Goal: Task Accomplishment & Management: Complete application form

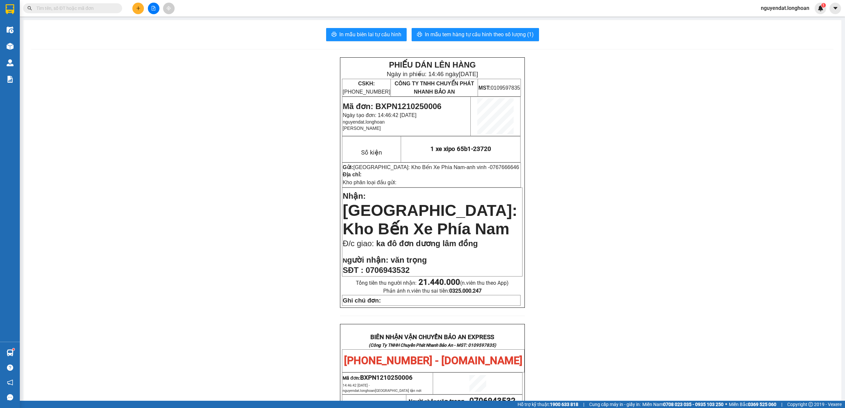
drag, startPoint x: 0, startPoint y: 0, endPoint x: 622, endPoint y: 267, distance: 676.9
click at [621, 267] on div "PHIẾU DÁN LÊN HÀNG Ngày in phiếu: 14:46 [DATE] CSKH: [PHONE_NUMBER] CÔNG TY TNH…" at bounding box center [432, 376] width 802 height 638
click at [135, 3] on button at bounding box center [138, 9] width 12 height 12
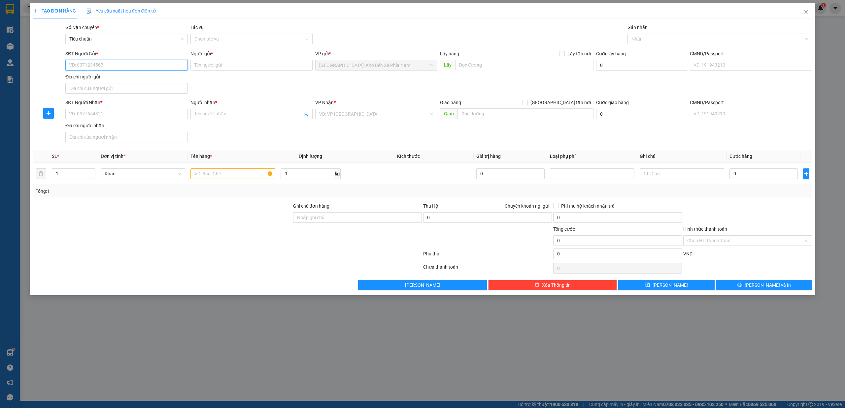
paste input "0763486106"
type input "0763486106"
click at [146, 80] on div "0763486106 - Tường Vi Baspro" at bounding box center [126, 78] width 114 height 7
type input "Tường Vi Baspro"
checkbox input "true"
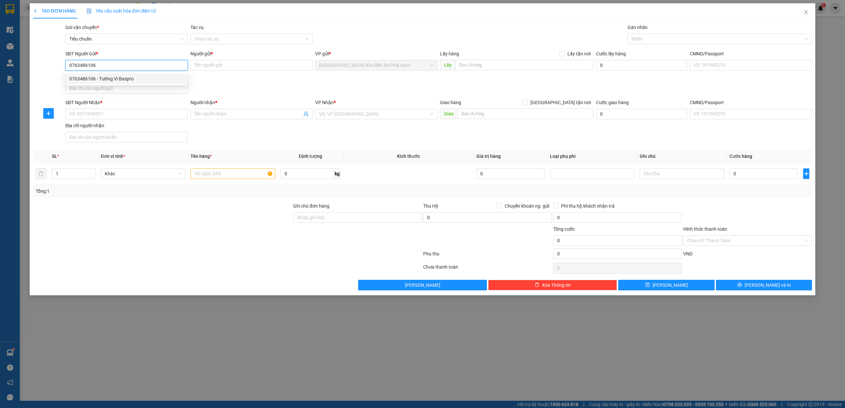
type input "23/10 NHA TRANG"
type input "50.000"
type input "0763486106"
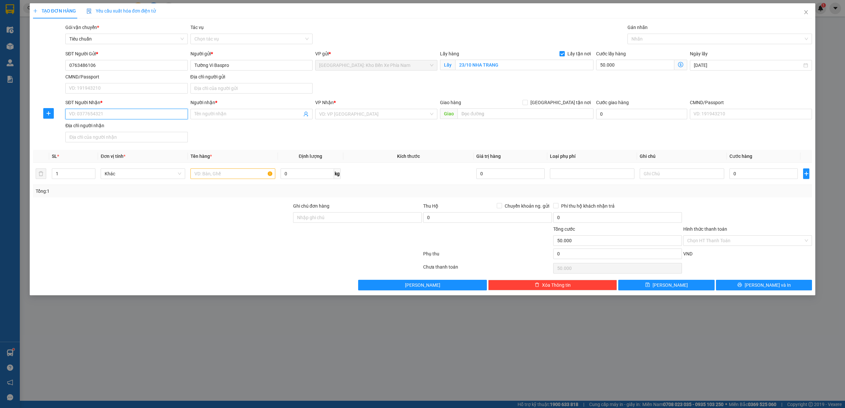
click at [141, 114] on input "SĐT Người Nhận *" at bounding box center [126, 114] width 122 height 11
drag, startPoint x: 177, startPoint y: 221, endPoint x: 182, endPoint y: 215, distance: 7.2
click at [180, 219] on div at bounding box center [162, 214] width 260 height 23
paste input "0947525835"
type input "0947525835"
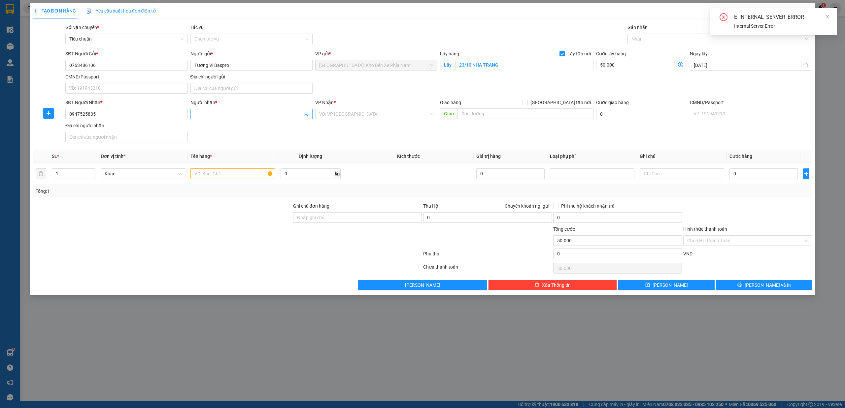
click at [289, 118] on input "Người nhận *" at bounding box center [248, 114] width 108 height 7
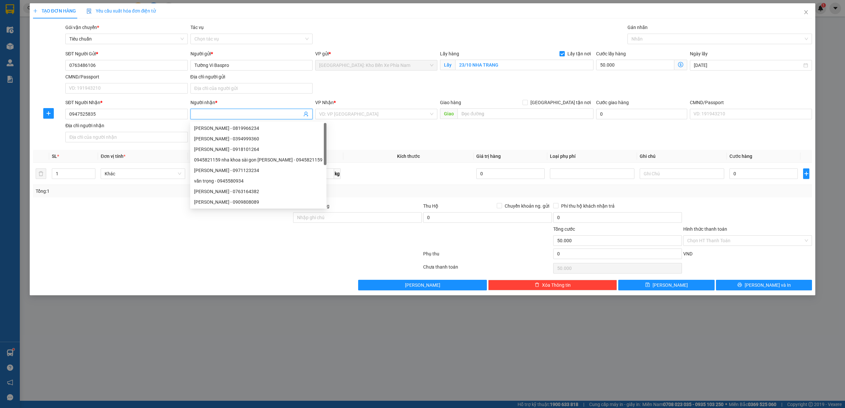
paste input "[PERSON_NAME]"
type input "[PERSON_NAME]"
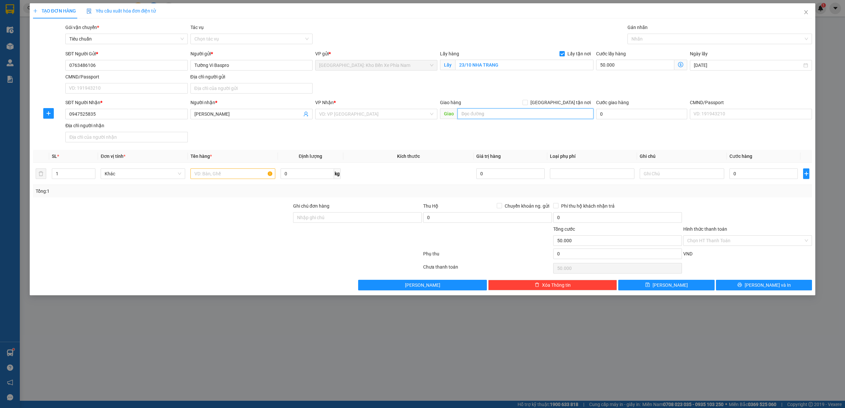
paste input "BX Thành Công, Ngã tư [GEOGRAPHIC_DATA]"
type input "BX Thành Công, Ngã tư [GEOGRAPHIC_DATA]"
click at [528, 105] on span at bounding box center [524, 102] width 5 height 5
click at [527, 105] on input "[GEOGRAPHIC_DATA] tận nơi" at bounding box center [524, 102] width 5 height 5
checkbox input "true"
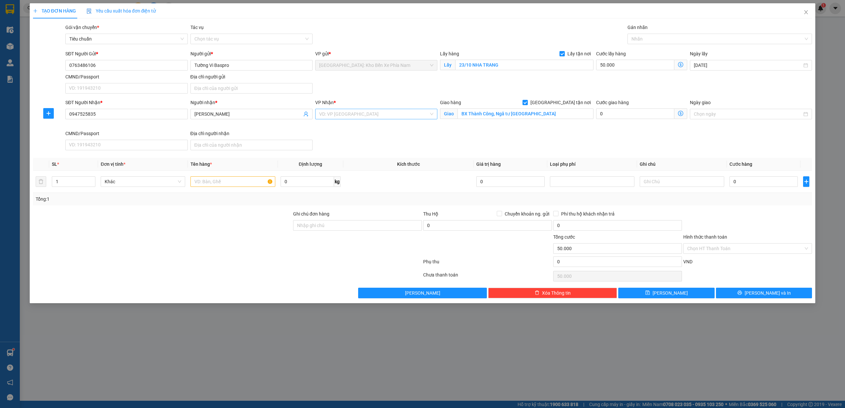
click at [371, 116] on input "search" at bounding box center [374, 114] width 110 height 10
type input "kh"
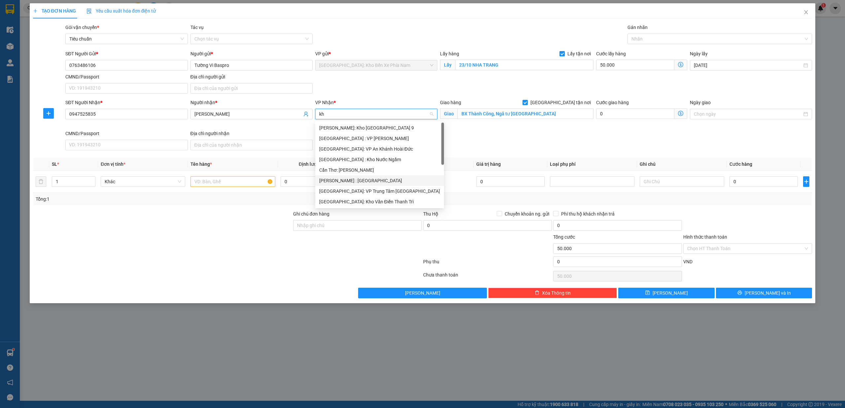
click at [360, 177] on div "[PERSON_NAME] : [GEOGRAPHIC_DATA]" at bounding box center [379, 180] width 121 height 7
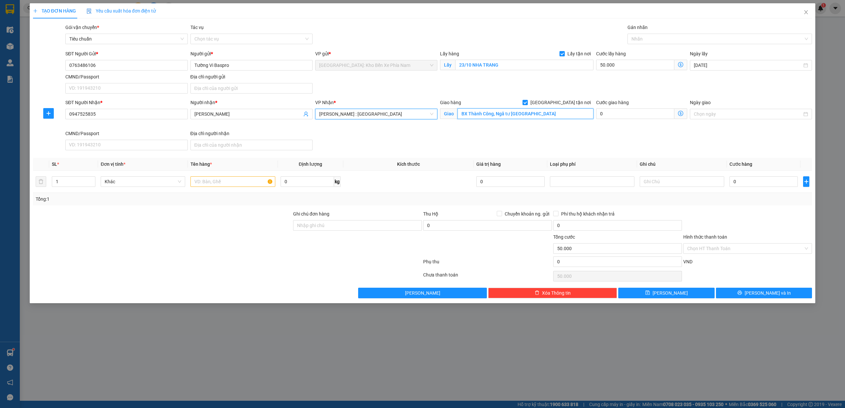
click at [548, 115] on input "BX Thành Công, Ngã tư [GEOGRAPHIC_DATA]" at bounding box center [525, 114] width 136 height 11
paste input "BX Thành Công, Ngã tư [GEOGRAPHIC_DATA]"
click at [537, 114] on input "[PERSON_NAME], Ngã tư [GEOGRAPHIC_DATA] thủ [GEOGRAPHIC_DATA]" at bounding box center [525, 114] width 136 height 11
click at [674, 39] on div at bounding box center [716, 39] width 175 height 8
type input "[PERSON_NAME], Ngã tư [GEOGRAPHIC_DATA], [GEOGRAPHIC_DATA]"
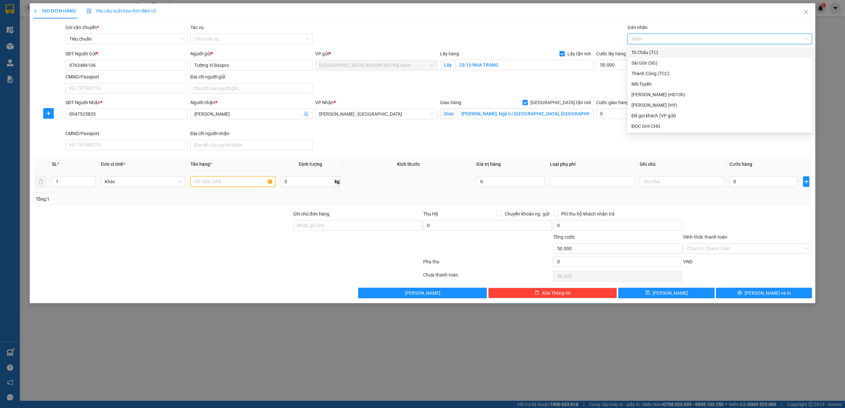
click at [245, 187] on input "text" at bounding box center [232, 182] width 84 height 11
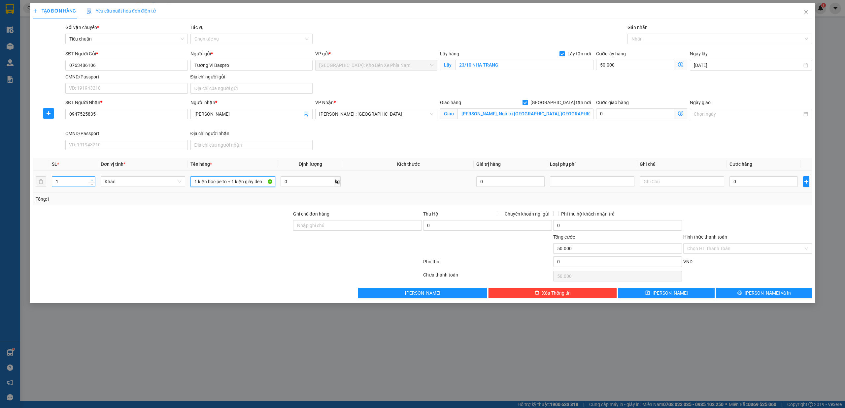
type input "1 kiện bọc pe to + 1 kiện giấy đen"
type input "2"
click at [90, 180] on span "up" at bounding box center [92, 180] width 4 height 4
click at [746, 176] on td "0" at bounding box center [763, 182] width 74 height 22
click at [746, 182] on input "0" at bounding box center [763, 182] width 68 height 11
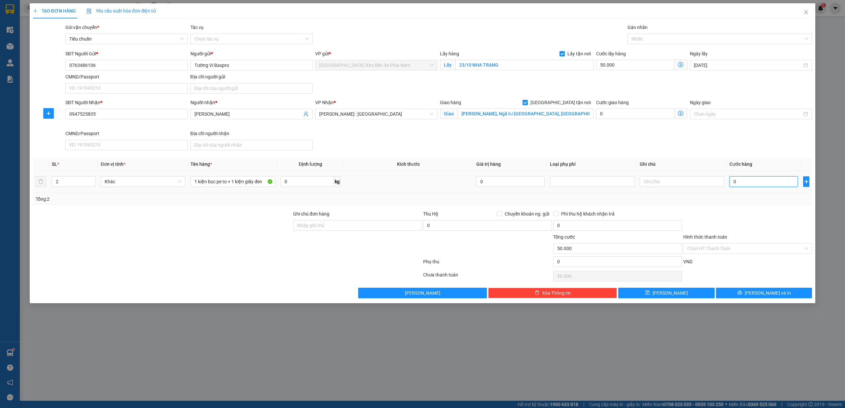
type input "3"
type input "50.003"
type input "39"
type input "50.039"
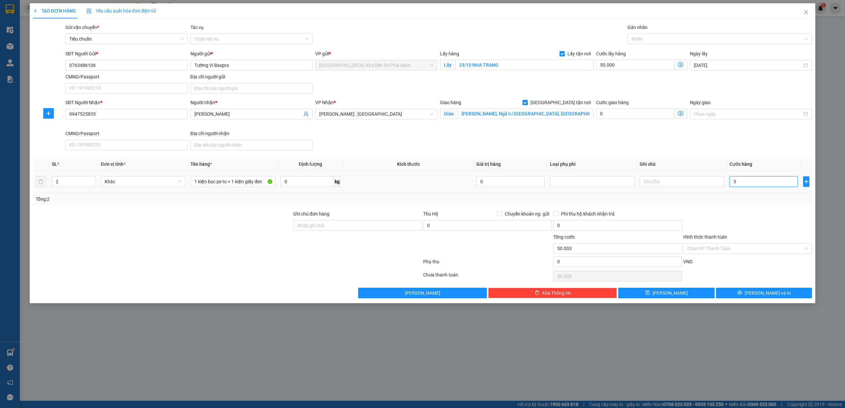
type input "50.039"
type input "390"
type input "50.390"
type input "3.900"
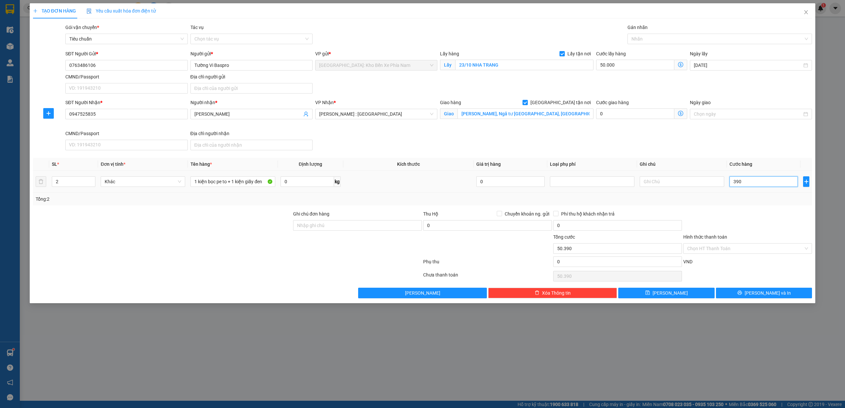
type input "53.900"
type input "39.000"
type input "89.000"
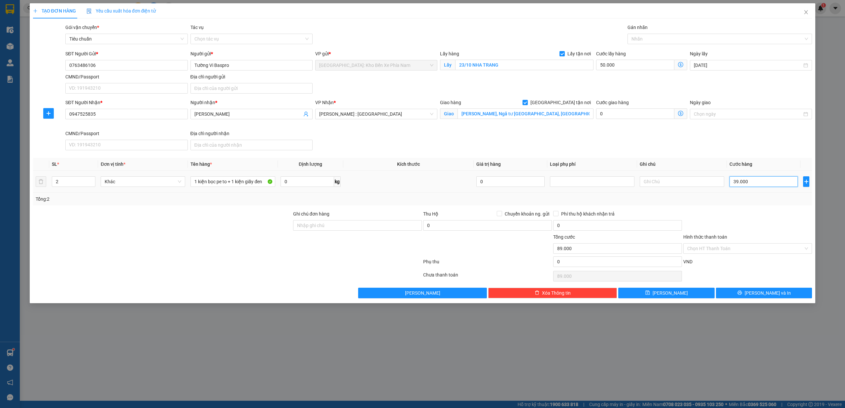
type input "390.000"
type input "440.000"
click at [648, 38] on div at bounding box center [716, 39] width 175 height 8
type input "390.000"
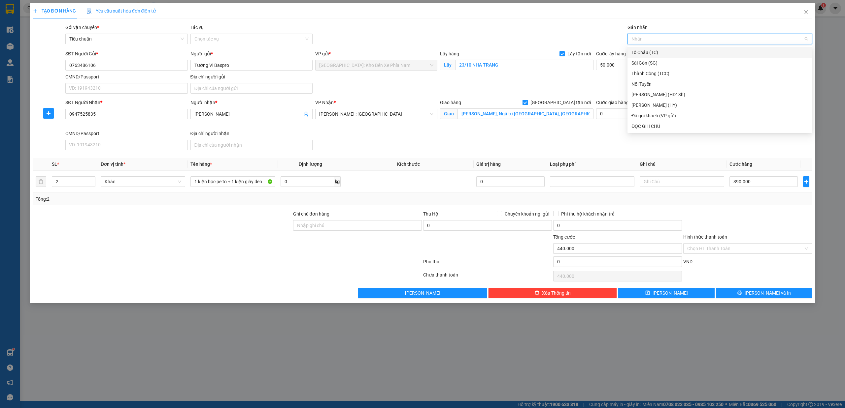
type input "g"
click at [656, 128] on div "[GEOGRAPHIC_DATA] tận nơi" at bounding box center [719, 126] width 177 height 7
click at [353, 225] on input "Ghi chú đơn hàng" at bounding box center [357, 225] width 129 height 11
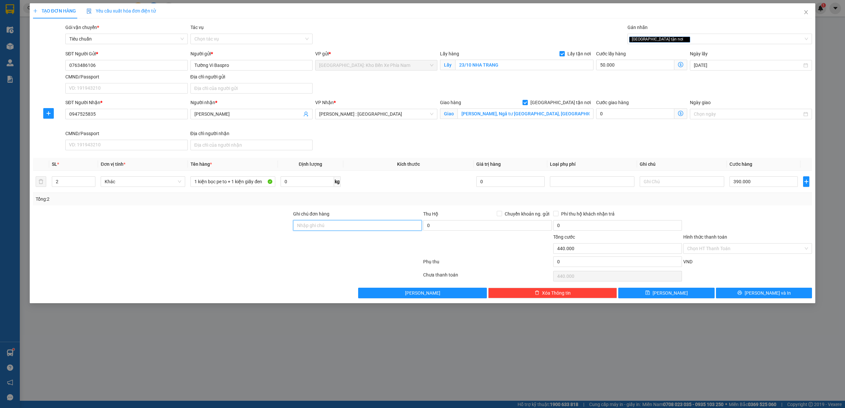
type input "nhận theo kiện,giao nguyên kiện,hư vỡ không chịu trách nhiệm"
click at [764, 294] on span "[PERSON_NAME] và In" at bounding box center [767, 293] width 46 height 7
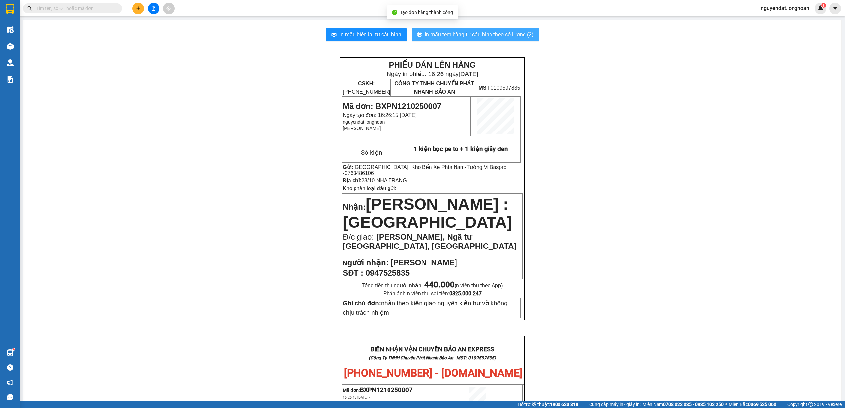
click at [509, 36] on span "In mẫu tem hàng tự cấu hình theo số lượng (2)" at bounding box center [479, 34] width 109 height 8
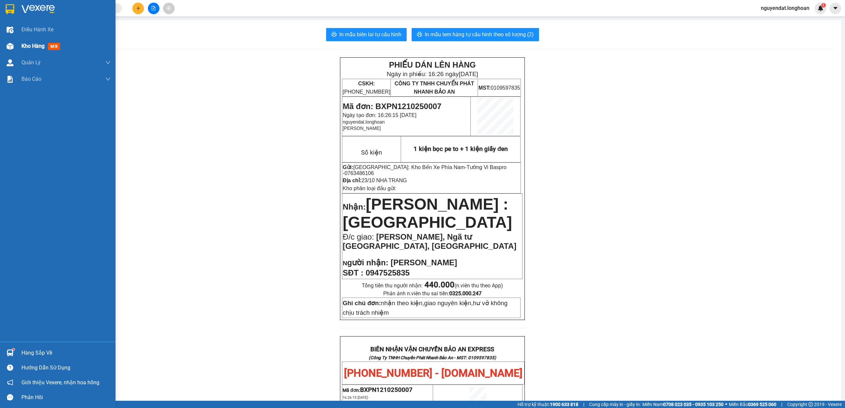
click at [10, 41] on div at bounding box center [10, 47] width 12 height 12
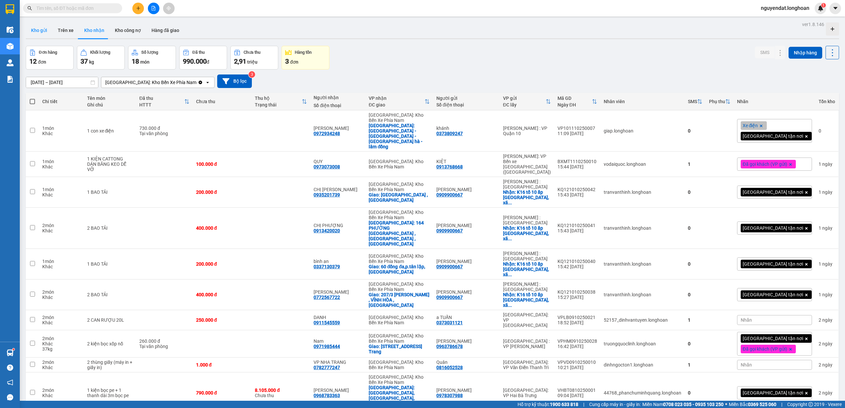
click at [49, 29] on button "Kho gửi" at bounding box center [39, 30] width 27 height 16
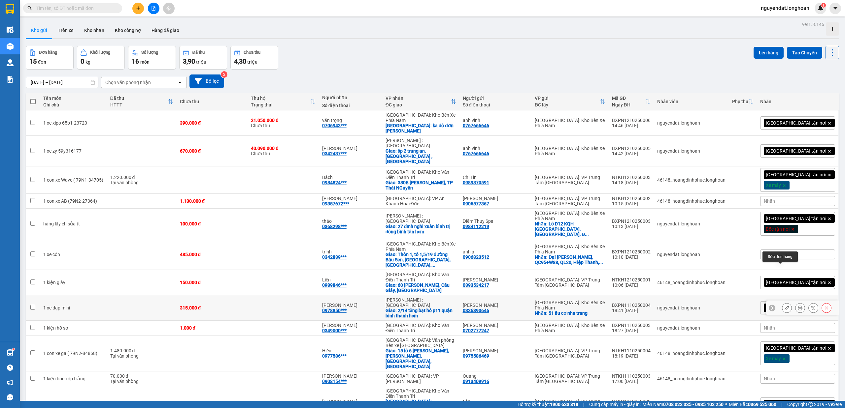
click at [782, 303] on button at bounding box center [786, 309] width 9 height 12
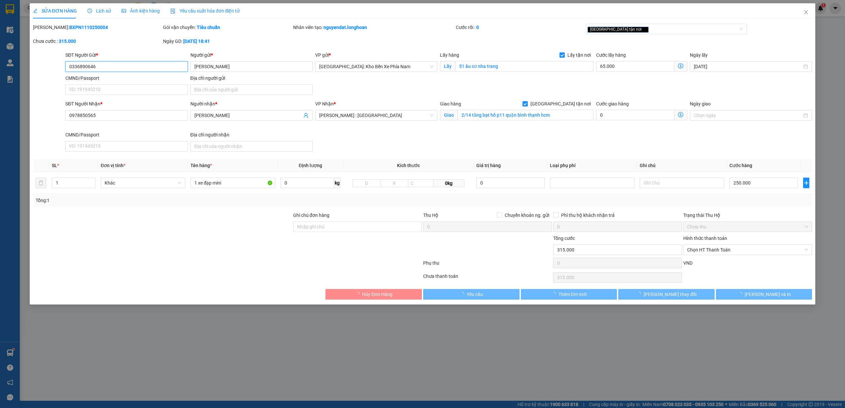
type input "0336890646"
type input "[PERSON_NAME]"
checkbox input "true"
type input "51 âu cơ nha trang"
type input "0978850565"
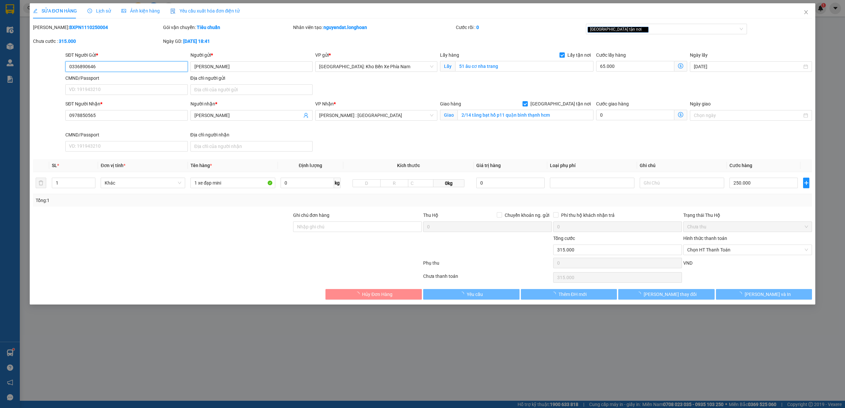
type input "[PERSON_NAME]"
checkbox input "true"
type input "2/14 tăng bạt hổ p11 quận bình thạnh hcm"
type input "0"
type input "315.000"
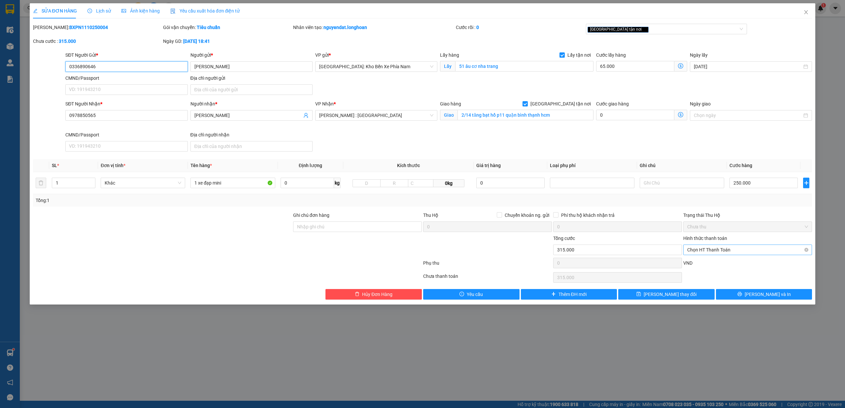
click at [751, 250] on span "Chọn HT Thanh Toán" at bounding box center [747, 250] width 121 height 10
click at [724, 295] on div "Chuyển khoản" at bounding box center [747, 296] width 121 height 7
type input "0"
click at [704, 298] on button "[PERSON_NAME] thay đổi" at bounding box center [666, 294] width 96 height 11
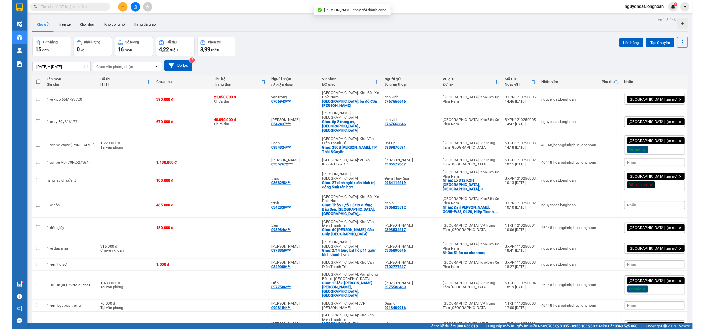
scroll to position [39, 0]
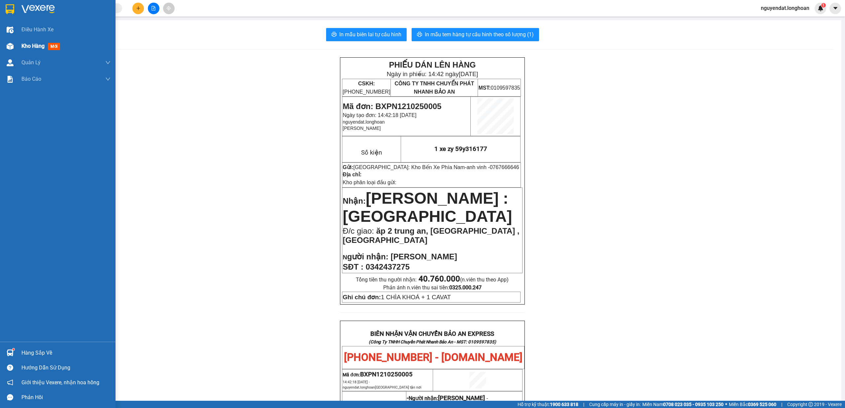
click at [15, 44] on div at bounding box center [10, 47] width 12 height 12
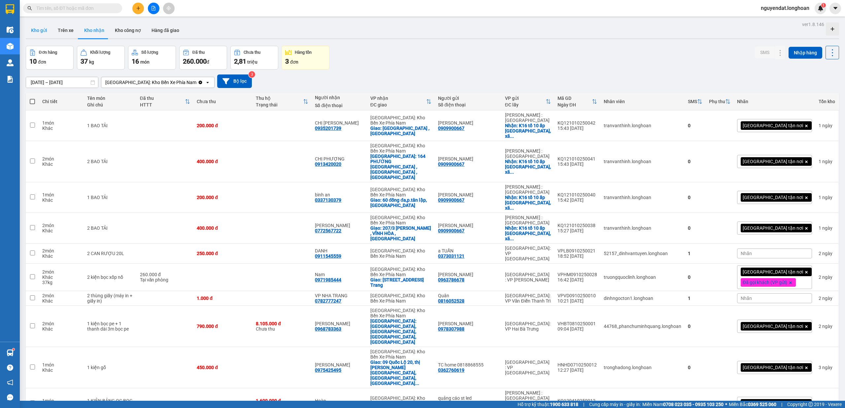
click at [35, 34] on button "Kho gửi" at bounding box center [39, 30] width 27 height 16
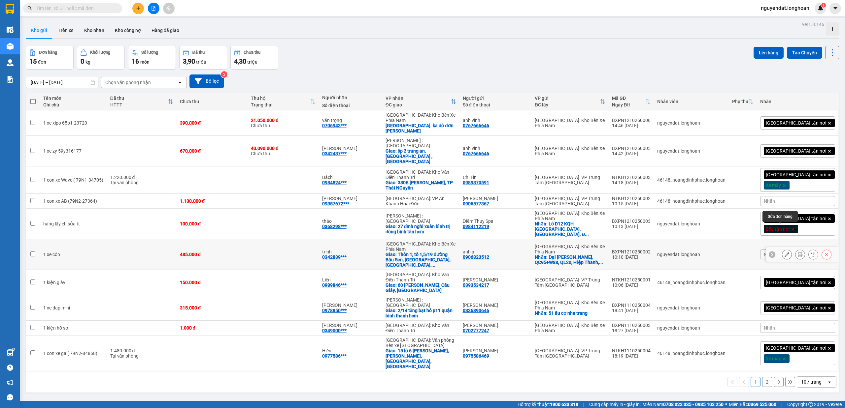
click at [783, 249] on button at bounding box center [786, 255] width 9 height 12
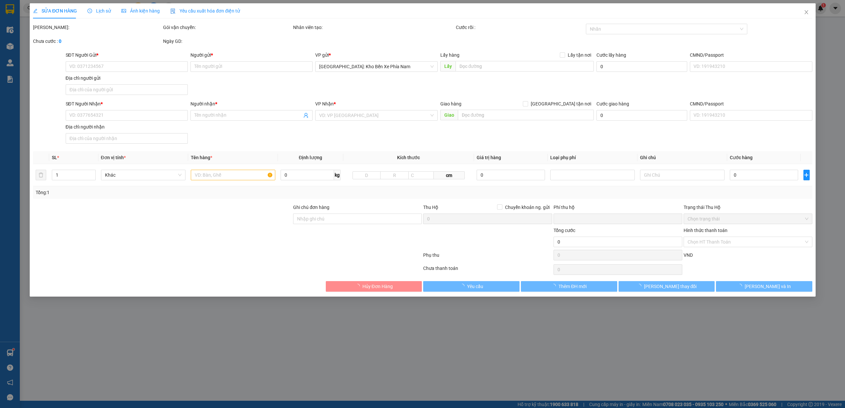
type input "0906823512"
type input "anh a"
checkbox input "true"
type input "Đại Lý Xăng Dầu Mai Sơn, QC95+W88, QL20, Hiệp Thanh, Đức Trọng, Lâm Đồng, Vietn…"
type input "0342839951"
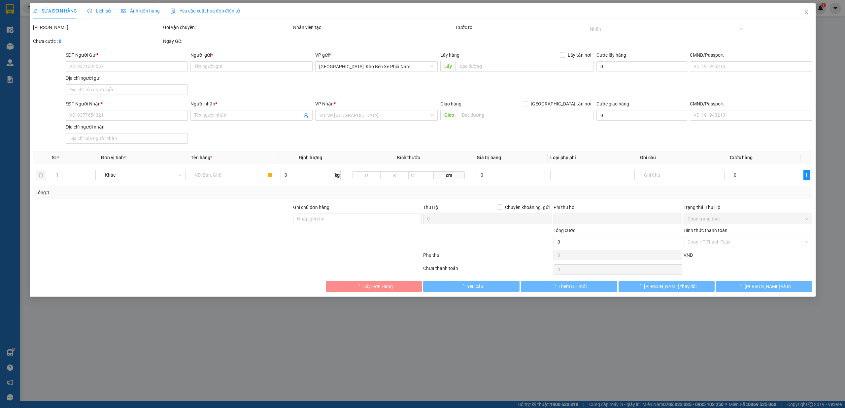
type input "trinh"
checkbox input "true"
type input "Thôn 1, tổ 1,5/19 đường Bầu Sen, Diên Phú, Diên Khánh, Khánh Hoà"
type input "0"
type input "485.000"
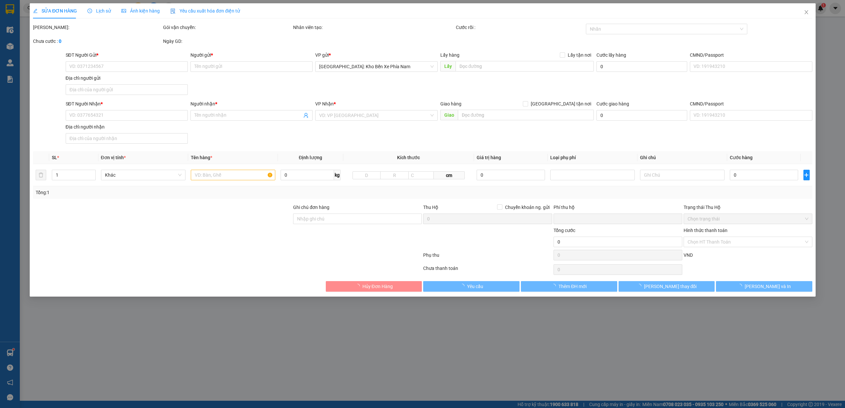
type input "485.000"
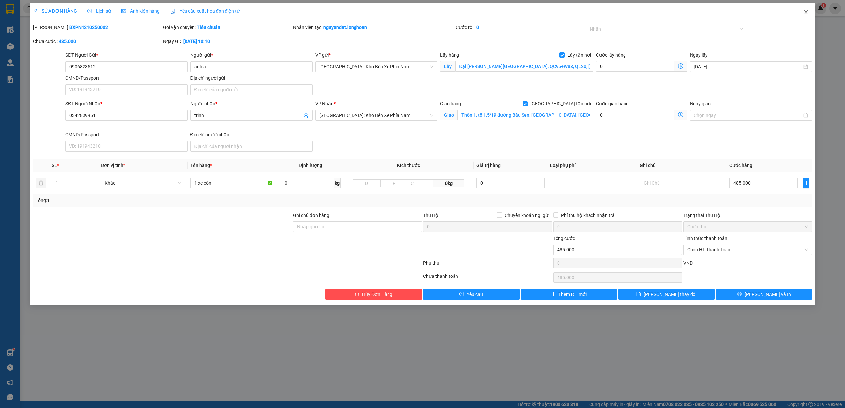
click at [808, 11] on span "Close" at bounding box center [805, 12] width 18 height 18
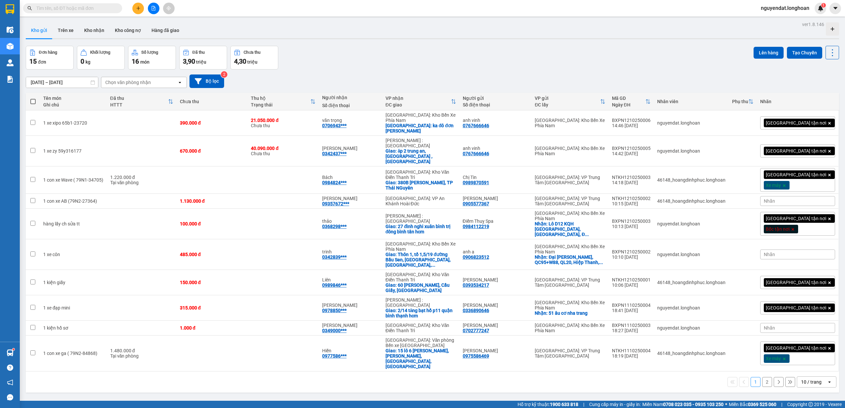
click at [434, 74] on div "13/09/2025 – 12/10/2025 Press the down arrow key to interact with the calendar …" at bounding box center [432, 81] width 813 height 23
click at [815, 377] on div "10 / trang" at bounding box center [812, 382] width 30 height 11
click at [805, 323] on div "100 / trang" at bounding box center [810, 318] width 40 height 12
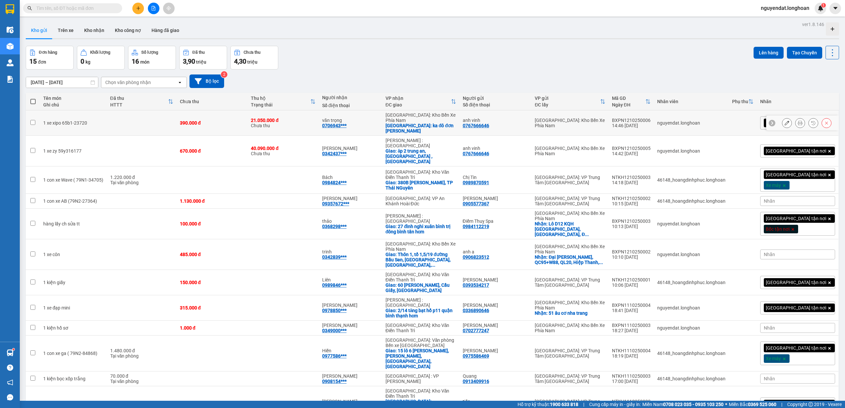
scroll to position [39, 0]
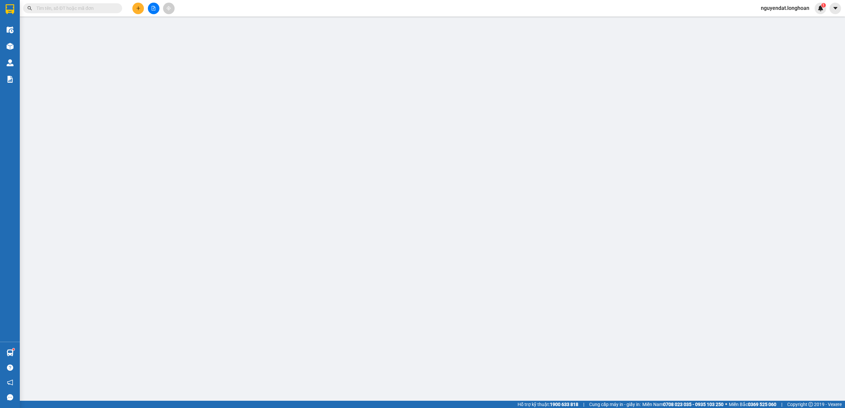
type input "0763486106"
type input "Tường Vi Baspro"
checkbox input "true"
type input "23/10 NHA TRANG"
type input "0939309119"
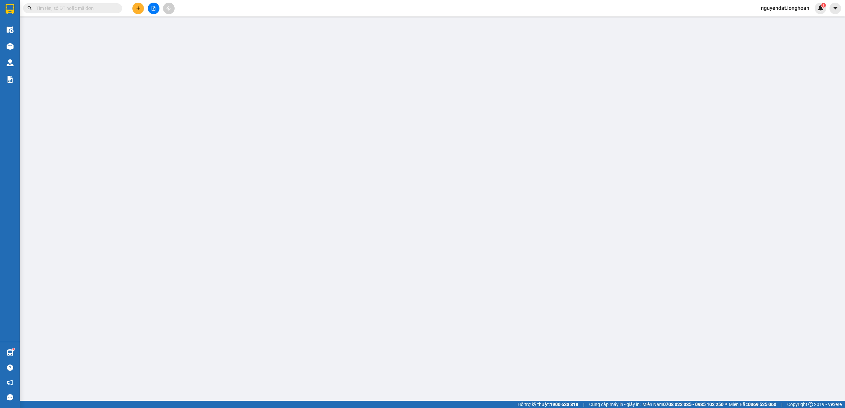
type input "CHỊ [PERSON_NAME]"
checkbox input "true"
type input "LOTEMART PHÚ THỌ 940b. đường 3/2. p15,q11"
type input "0"
type input "440.000"
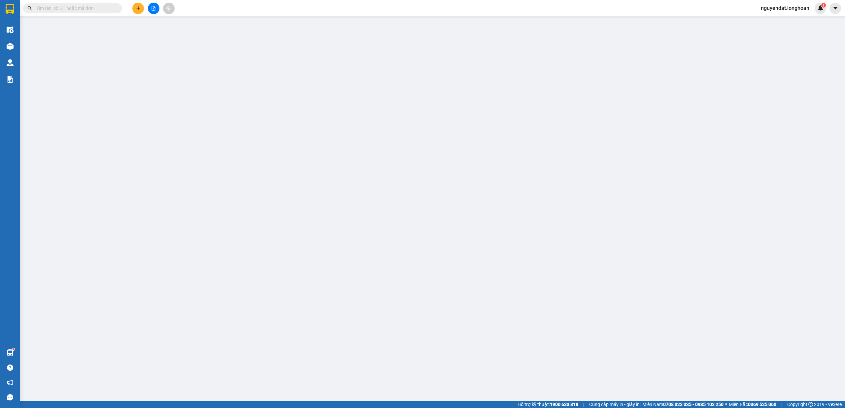
type input "440.000"
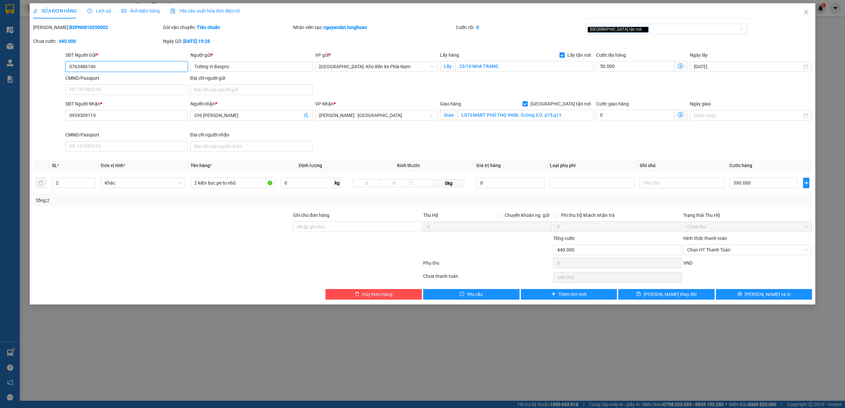
drag, startPoint x: 60, startPoint y: 73, endPoint x: 49, endPoint y: 75, distance: 10.8
click at [39, 74] on div "SĐT Người Gửi * 0763486106 0763486106 Người gửi * Tường Vi Baspro VP gửi * Nha …" at bounding box center [422, 74] width 780 height 46
